Goal: Task Accomplishment & Management: Complete application form

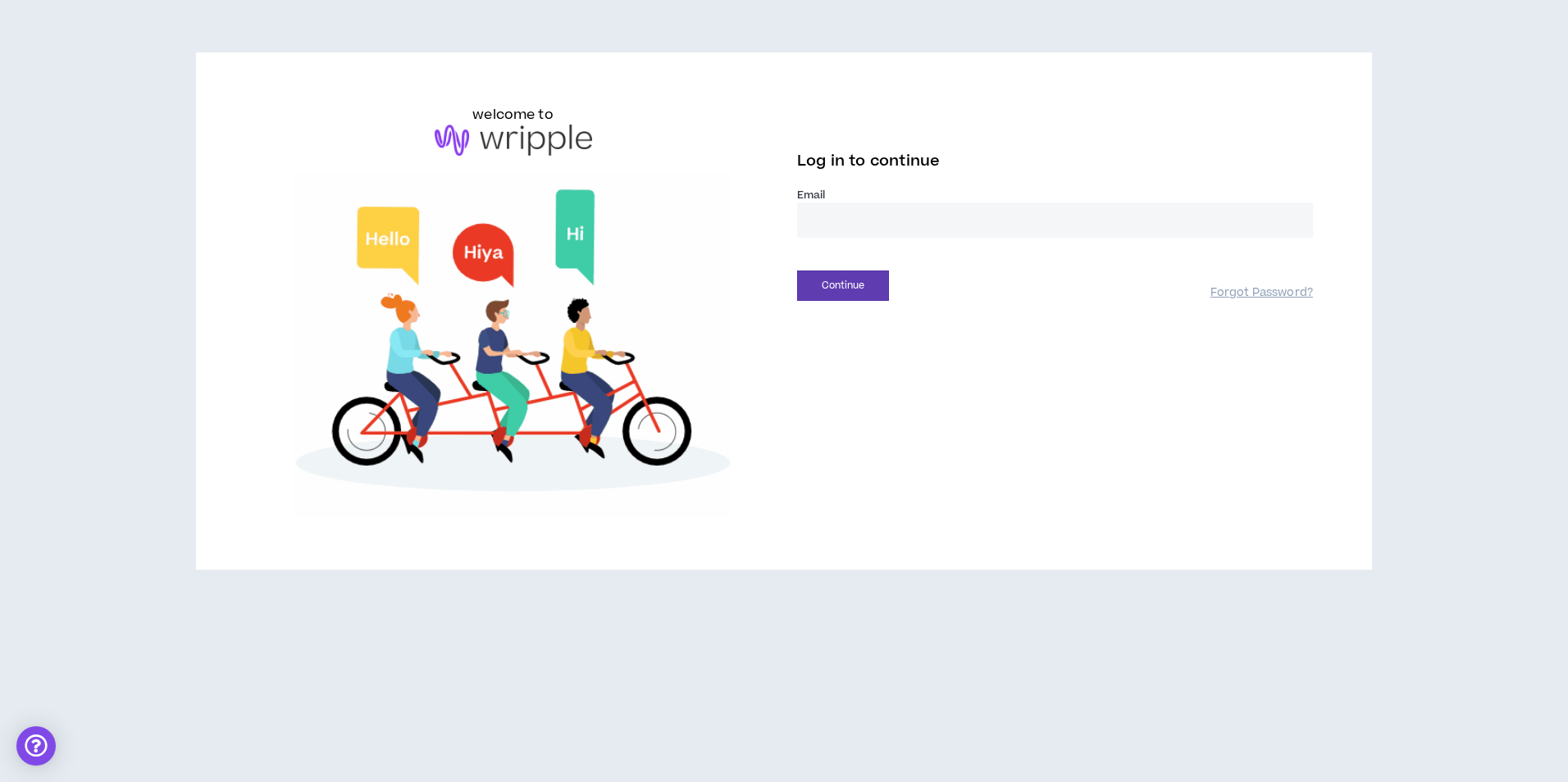
click at [867, 215] on input "email" at bounding box center [1055, 220] width 516 height 35
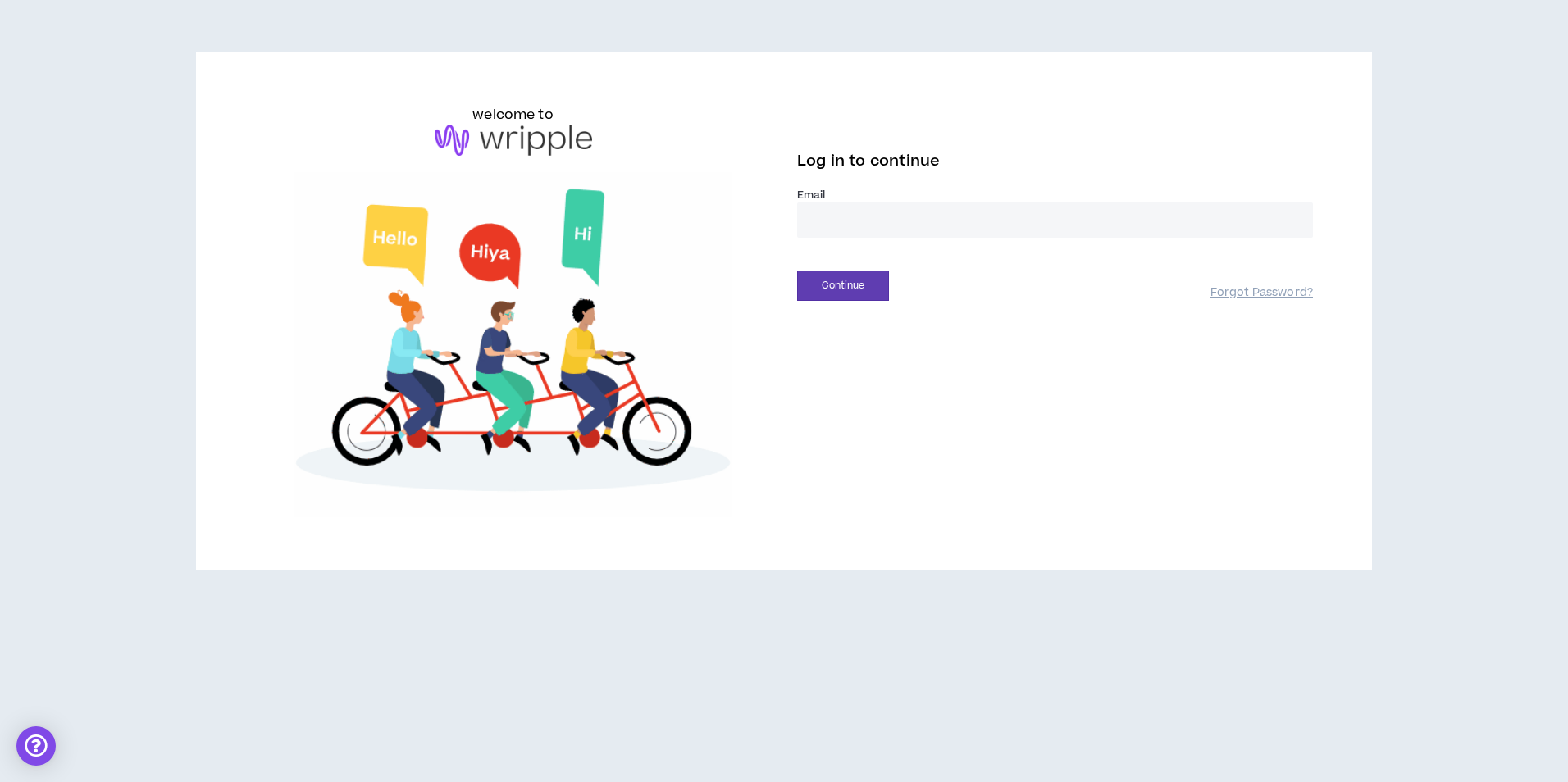
type input "**********"
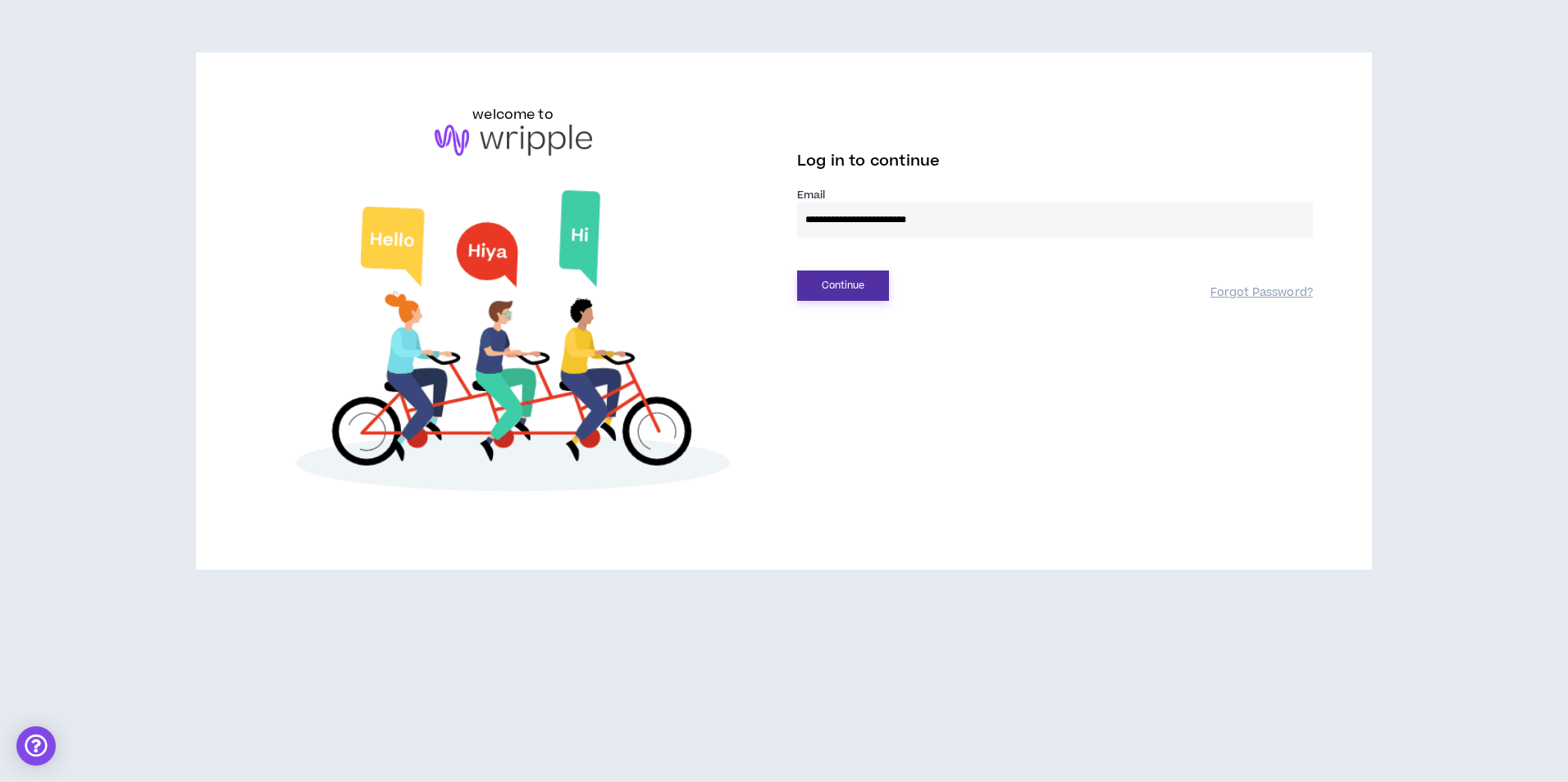
click at [852, 288] on button "Continue" at bounding box center [843, 286] width 92 height 30
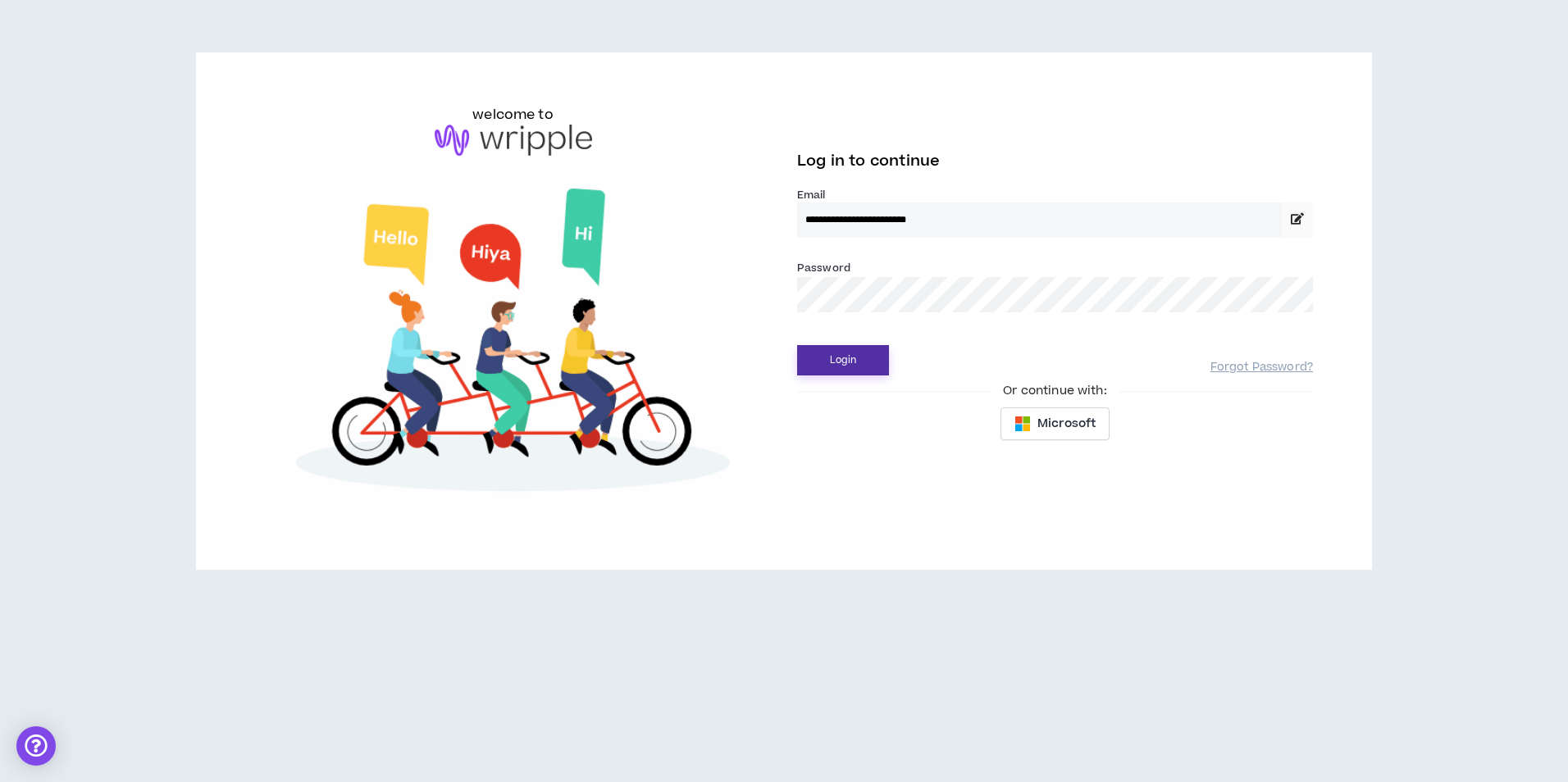
click at [847, 364] on button "Login" at bounding box center [843, 360] width 92 height 30
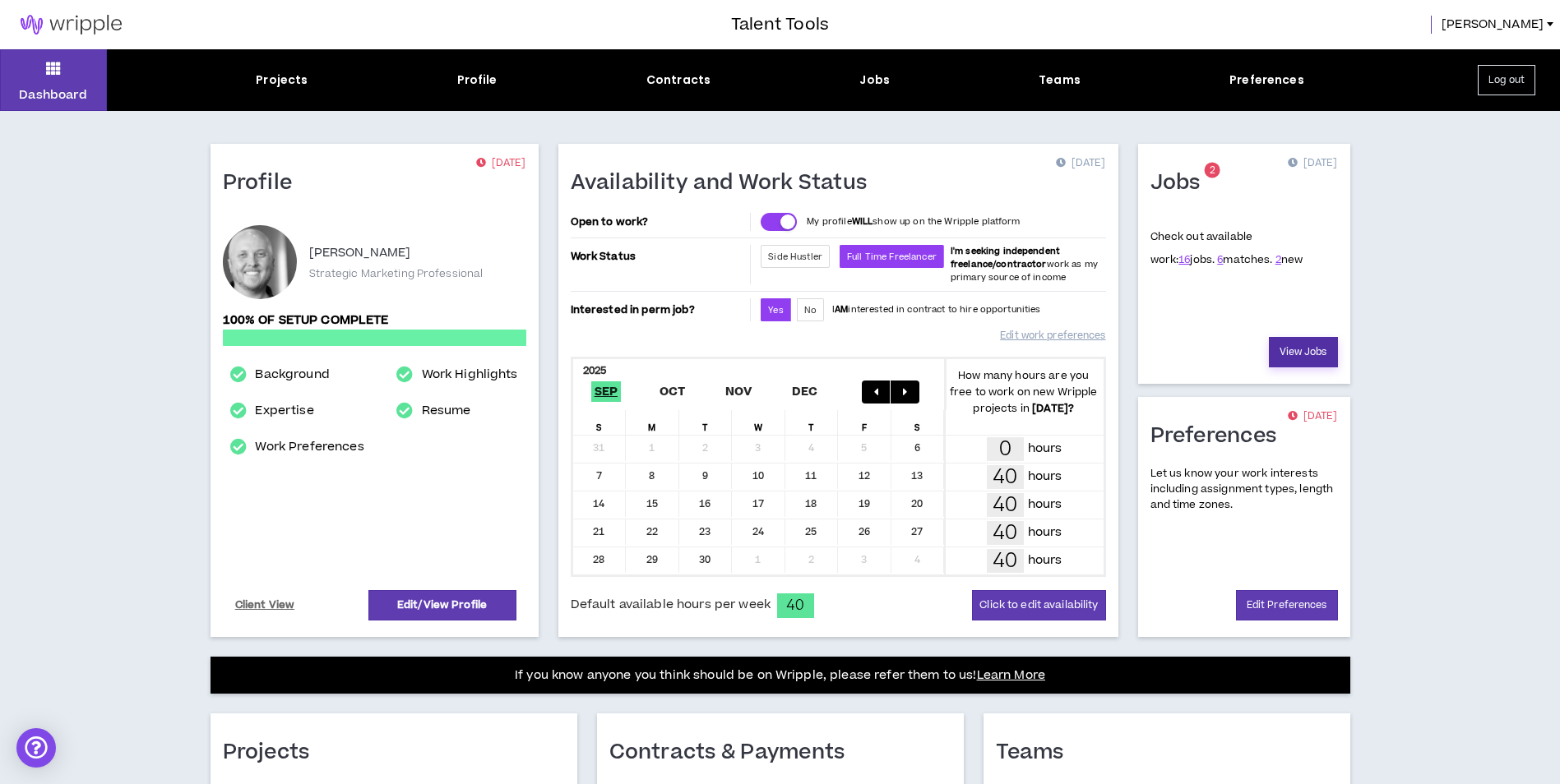
click at [1304, 348] on link "View Jobs" at bounding box center [1304, 352] width 69 height 30
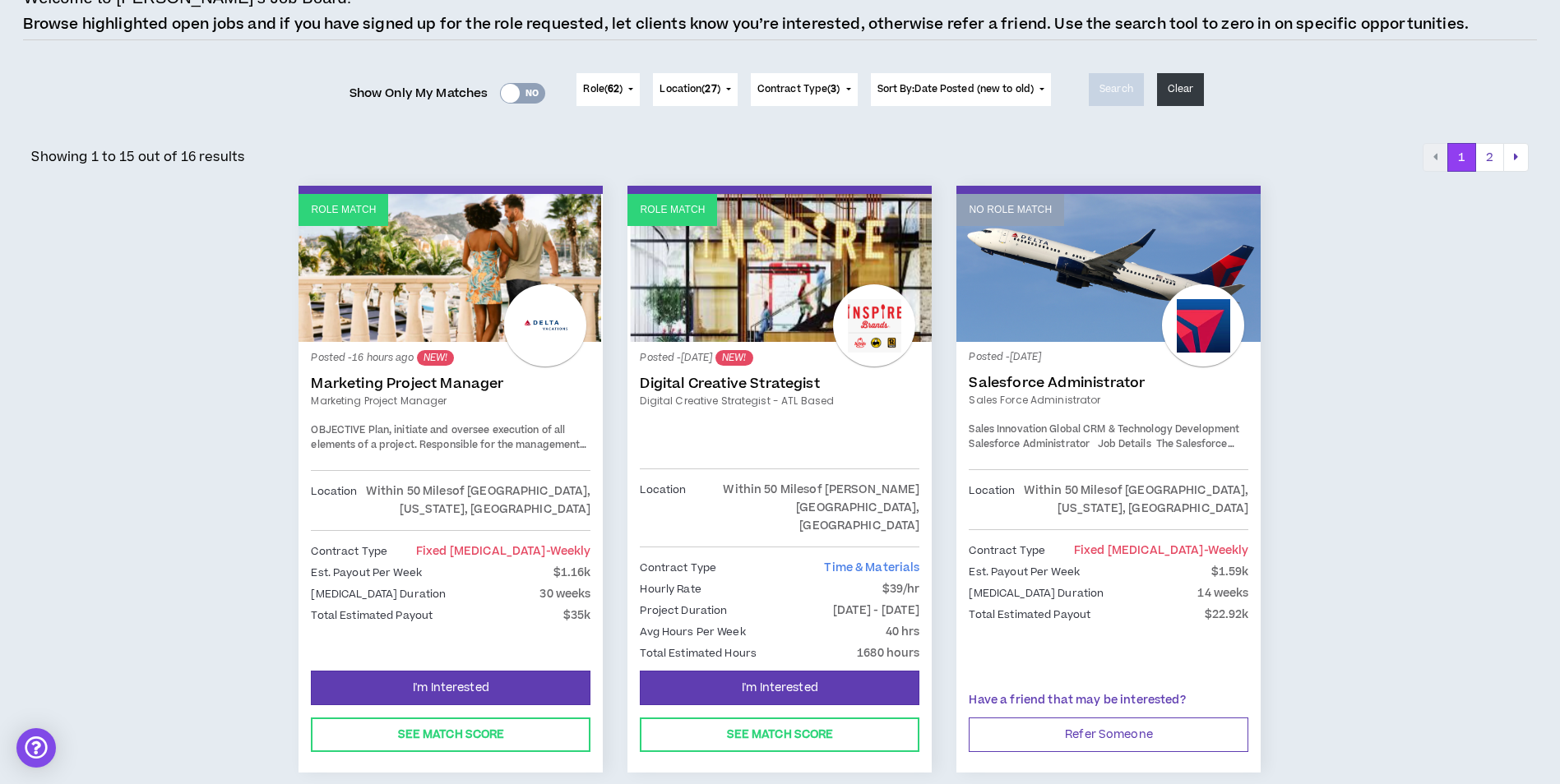
scroll to position [164, 0]
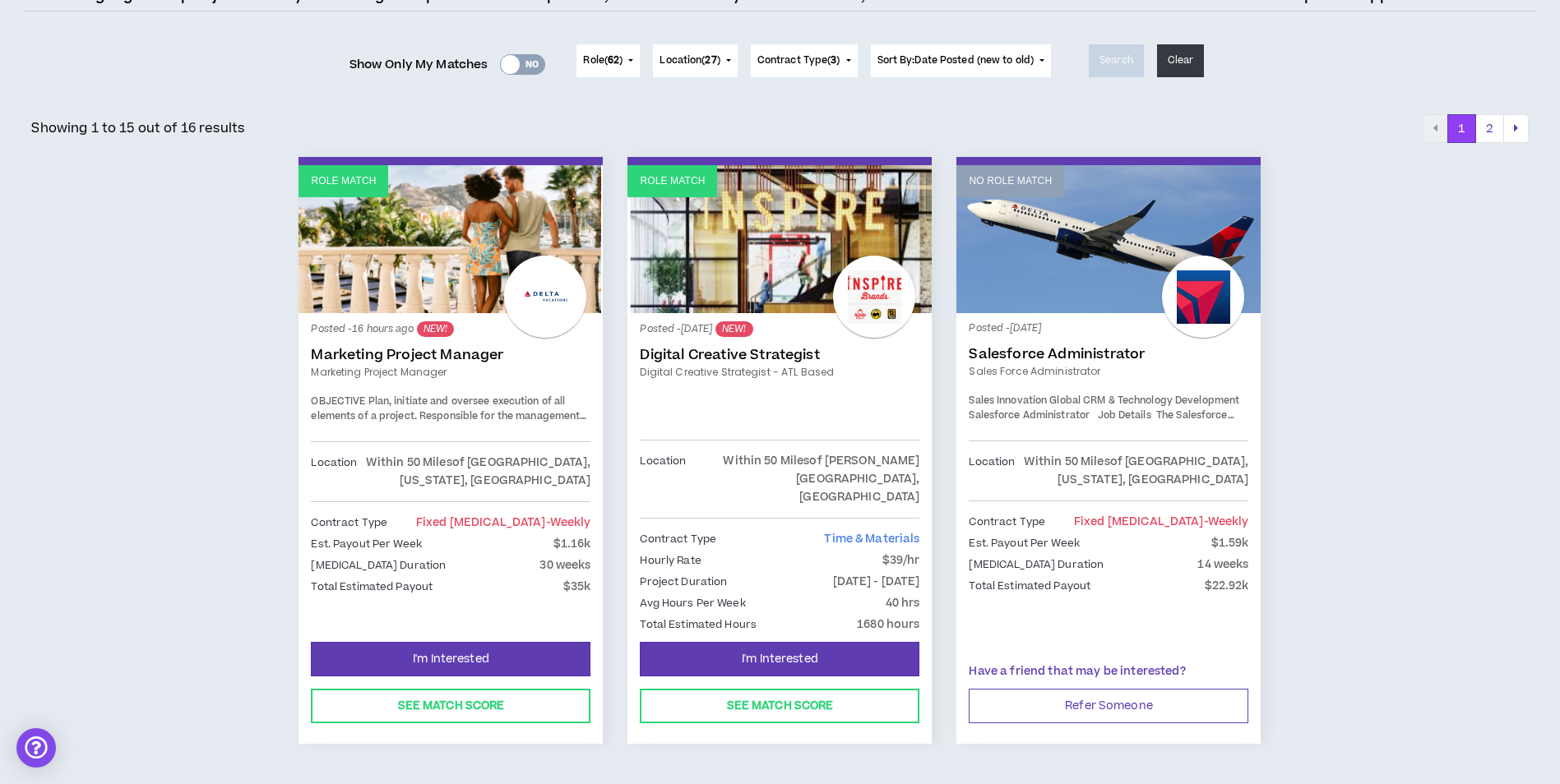
click at [389, 278] on link "Role Match" at bounding box center [450, 239] width 304 height 148
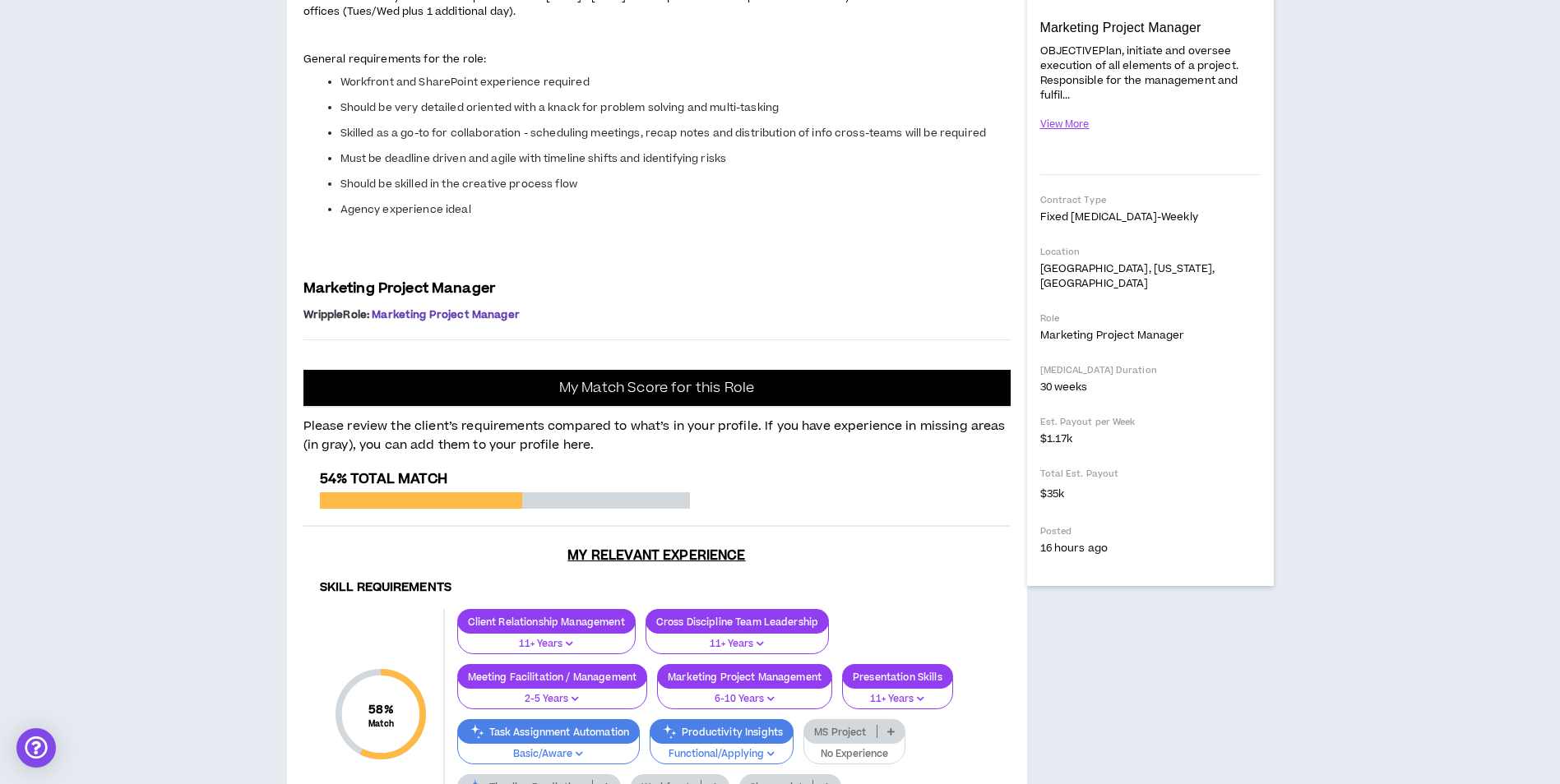
scroll to position [329, 0]
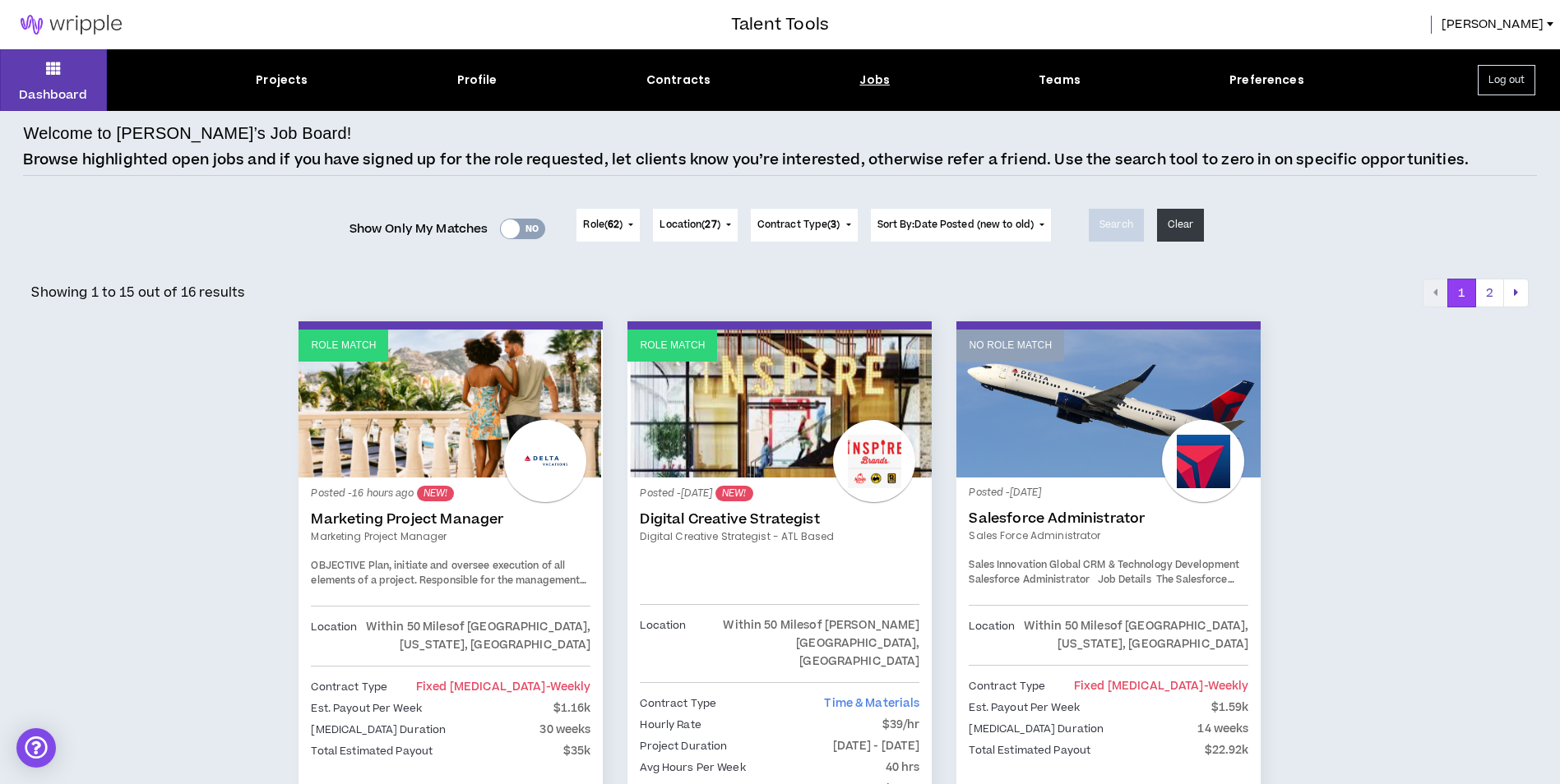
click at [376, 519] on link "Marketing Project Manager" at bounding box center [450, 519] width 280 height 17
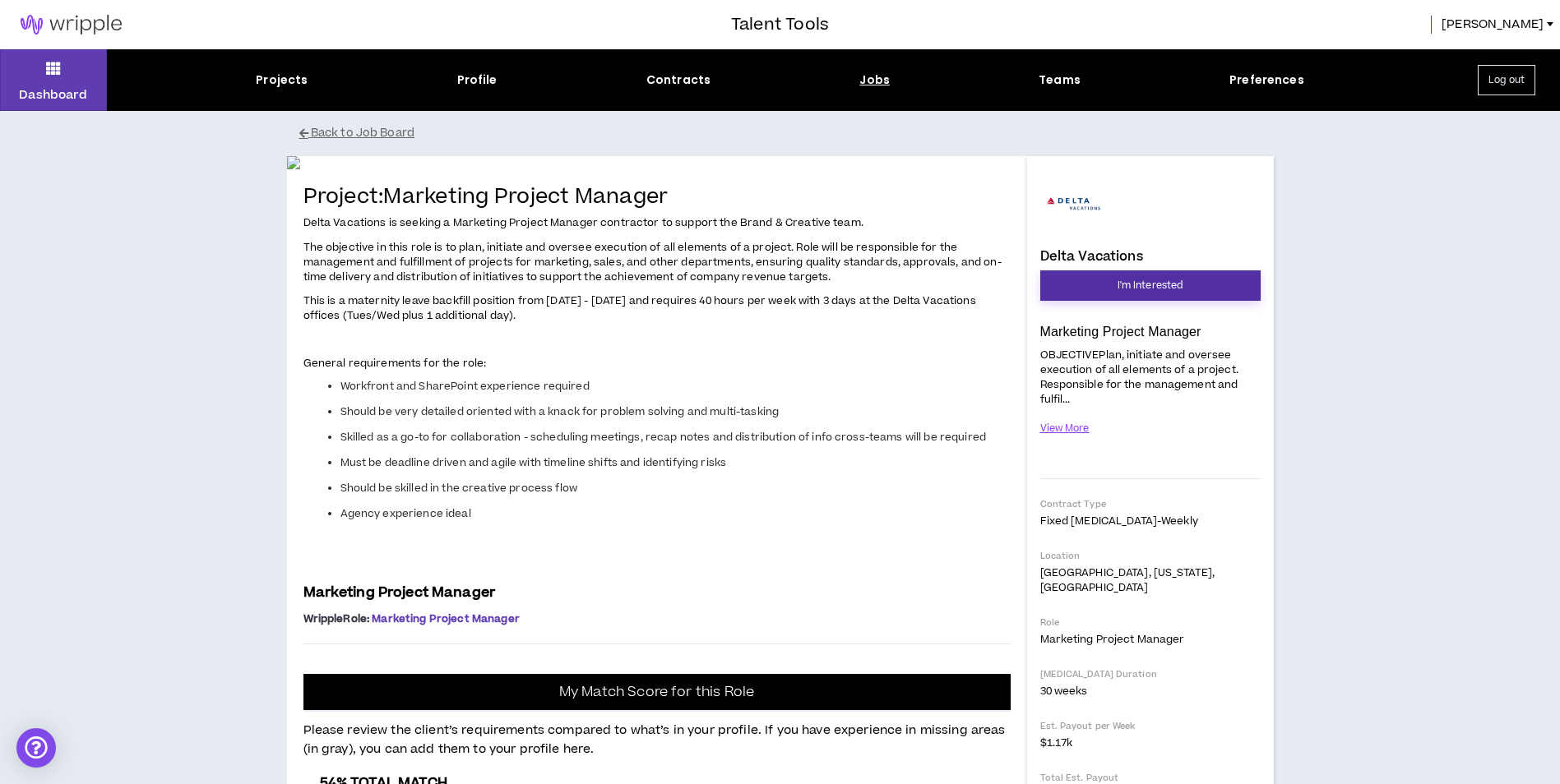
click at [1150, 288] on span "I'm Interested" at bounding box center [1150, 286] width 66 height 16
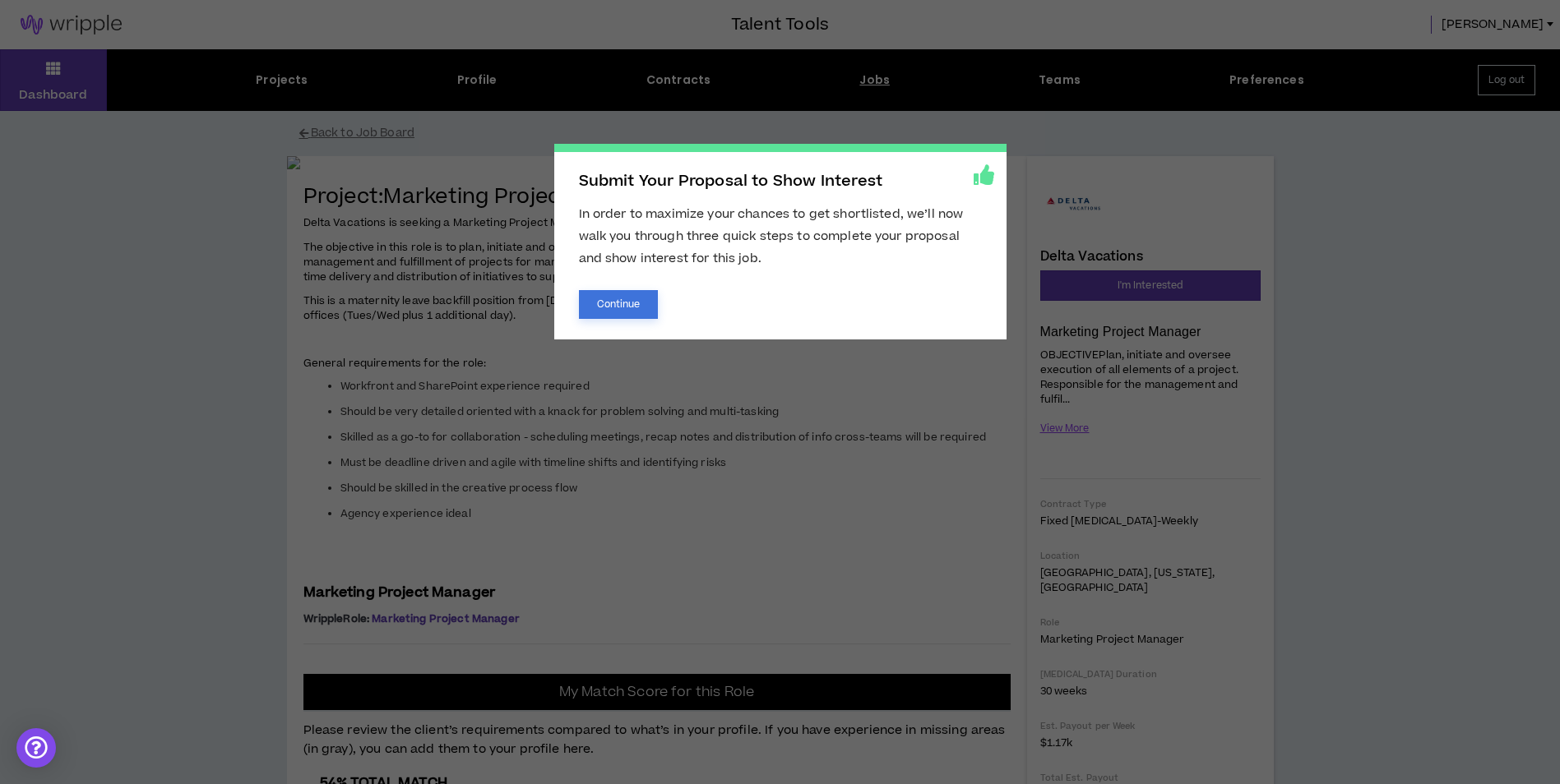
click at [611, 309] on button "Continue" at bounding box center [618, 304] width 80 height 28
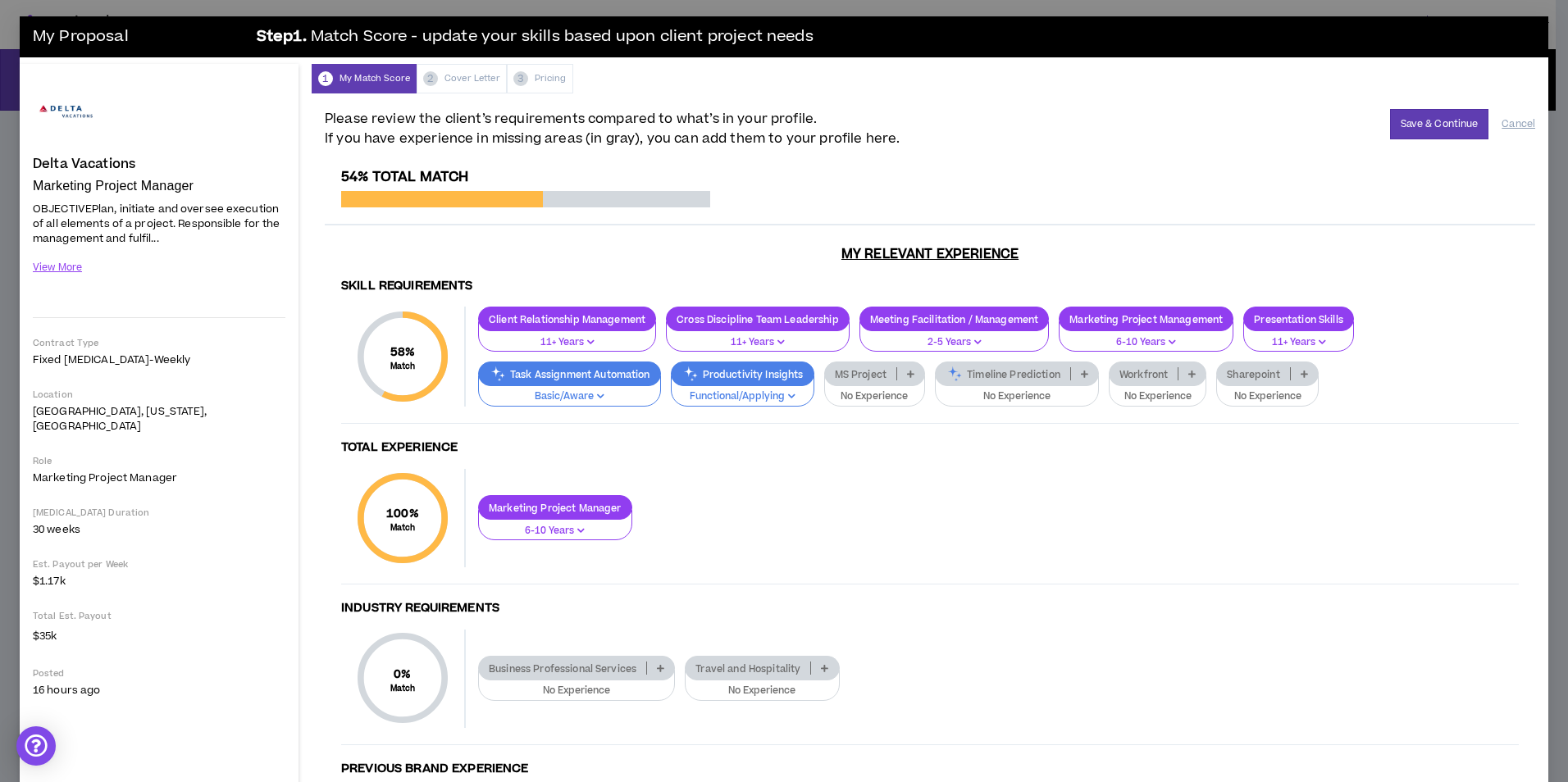
click at [1313, 374] on p at bounding box center [1304, 373] width 27 height 13
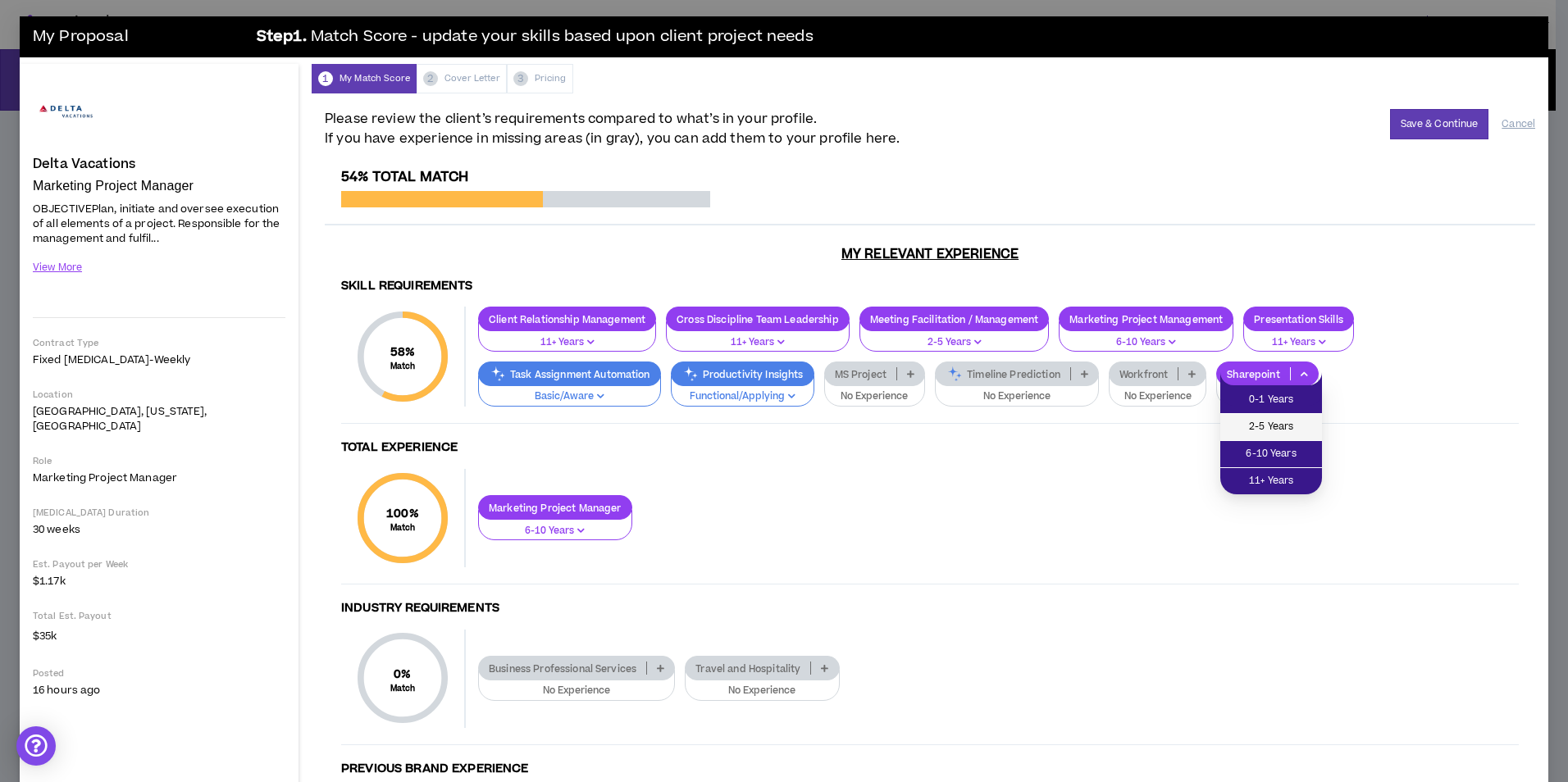
click at [1295, 428] on span "2-5 Years" at bounding box center [1271, 427] width 82 height 18
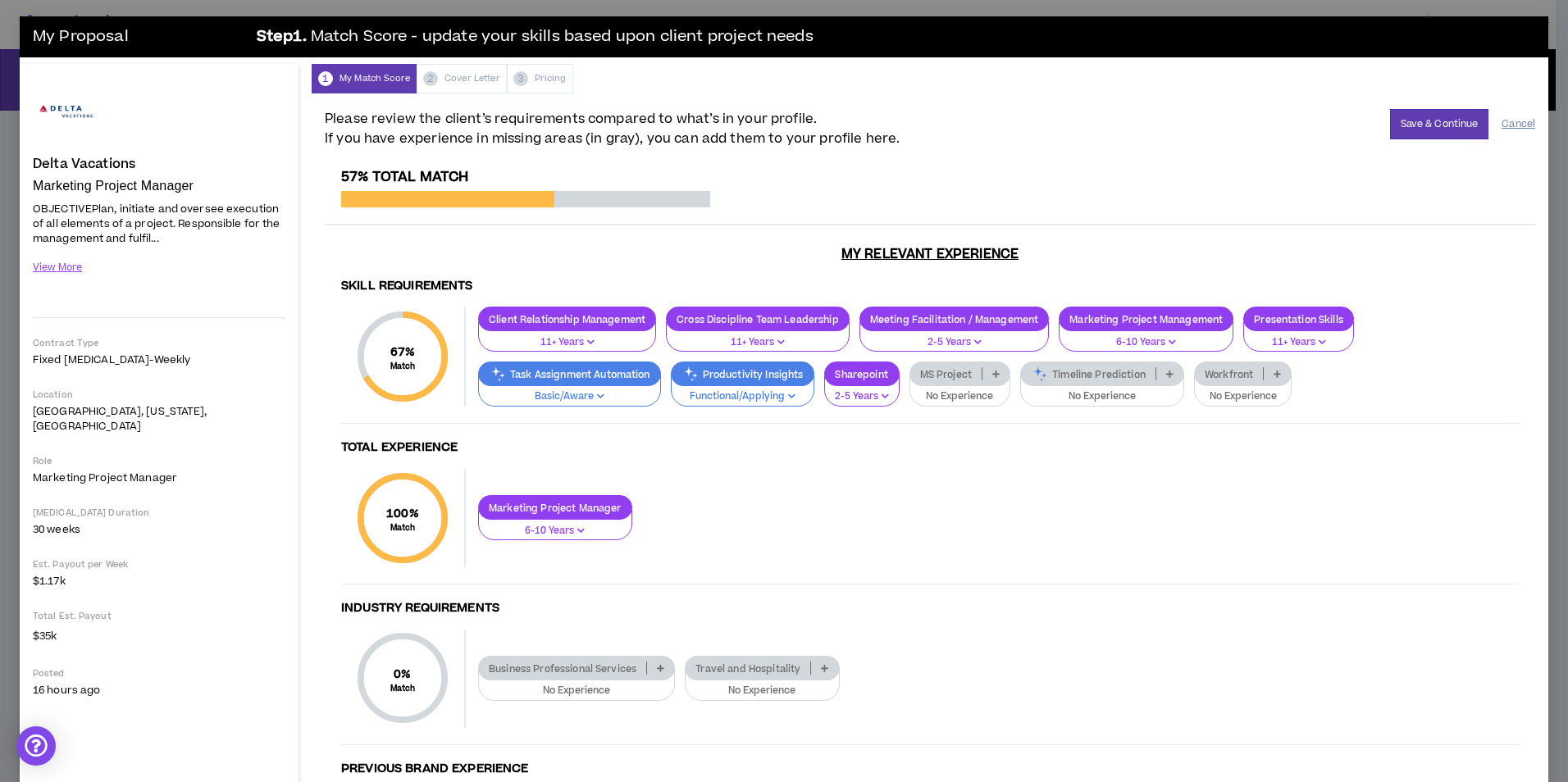
click at [1502, 123] on button "Cancel" at bounding box center [1518, 124] width 34 height 28
